Goal: Information Seeking & Learning: Learn about a topic

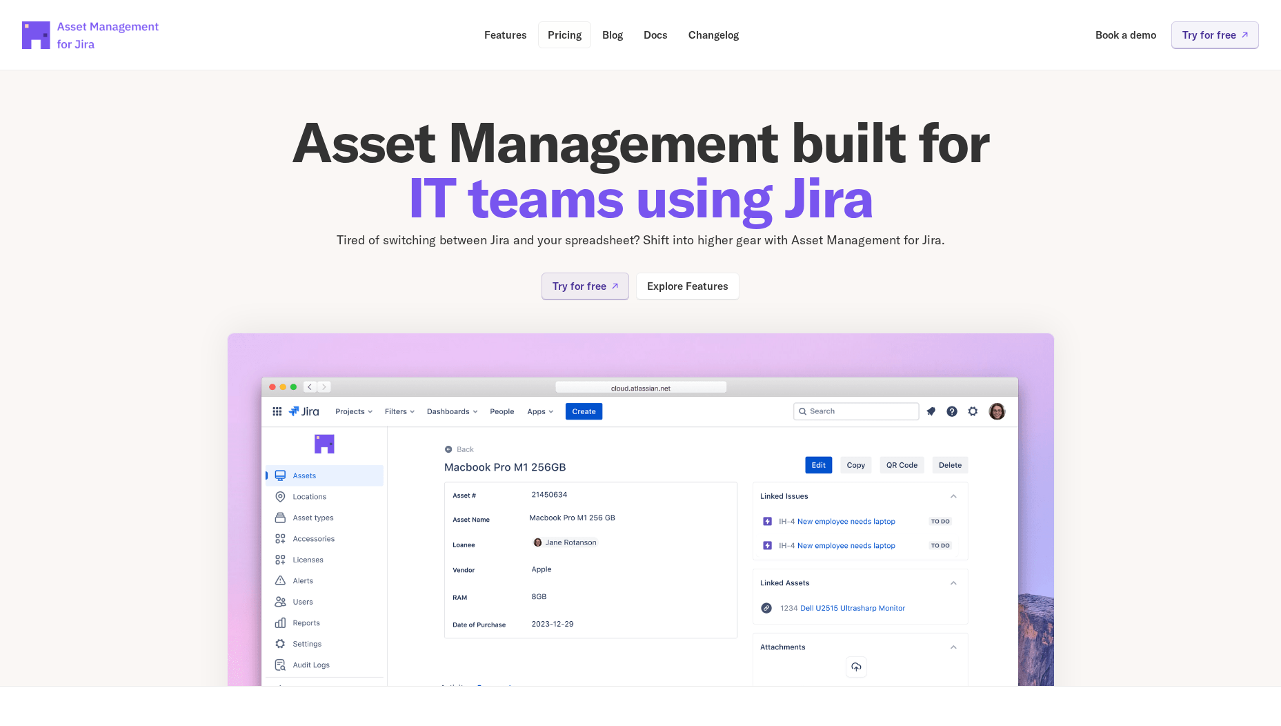
click at [552, 36] on p "Pricing" at bounding box center [565, 35] width 34 height 10
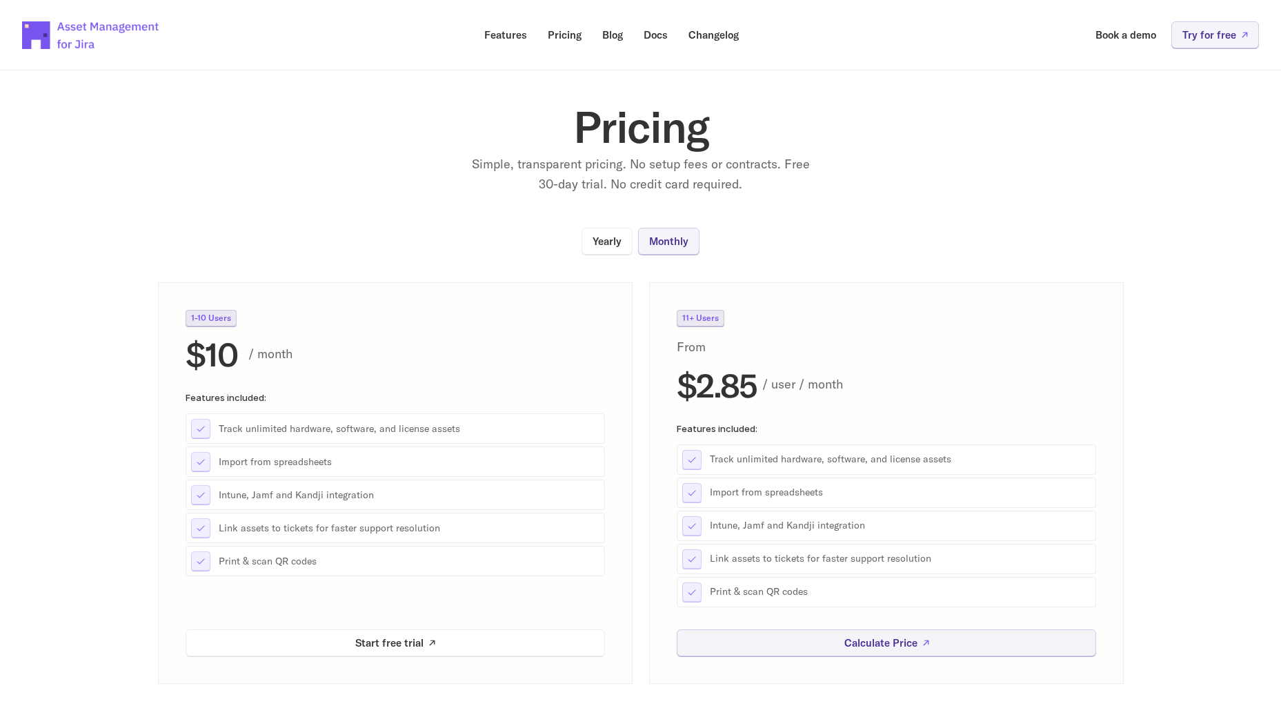
scroll to position [69, 0]
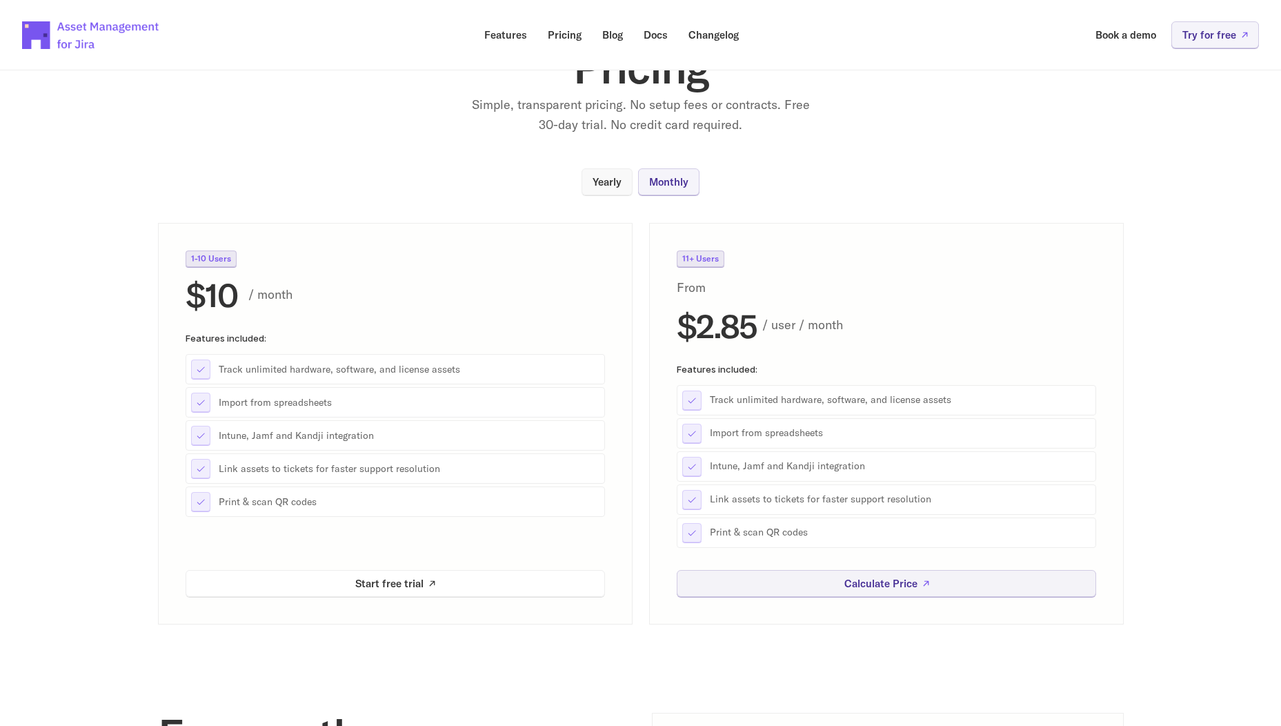
click at [615, 185] on p "Yearly" at bounding box center [607, 182] width 29 height 10
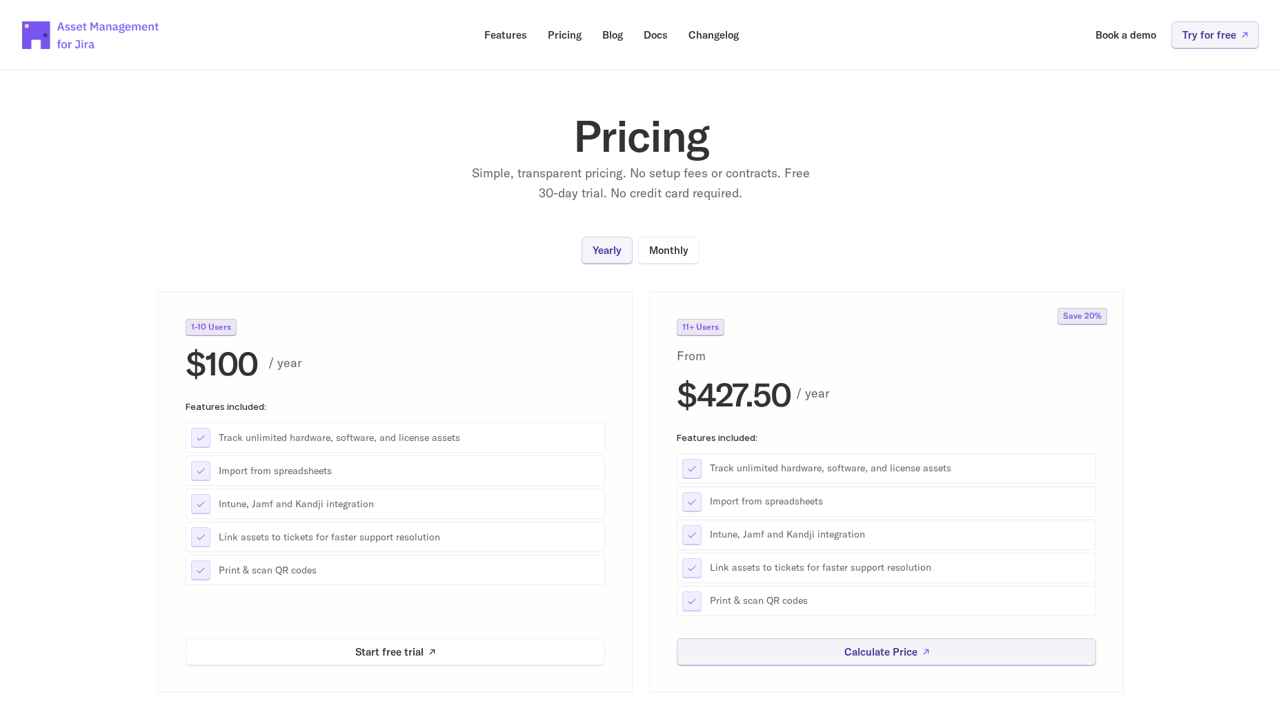
scroll to position [0, 0]
click at [674, 250] on p "Monthly" at bounding box center [668, 251] width 39 height 10
click at [593, 251] on p "Yearly" at bounding box center [607, 251] width 29 height 10
click at [518, 36] on p "Features" at bounding box center [505, 35] width 43 height 10
